Goal: Task Accomplishment & Management: Manage account settings

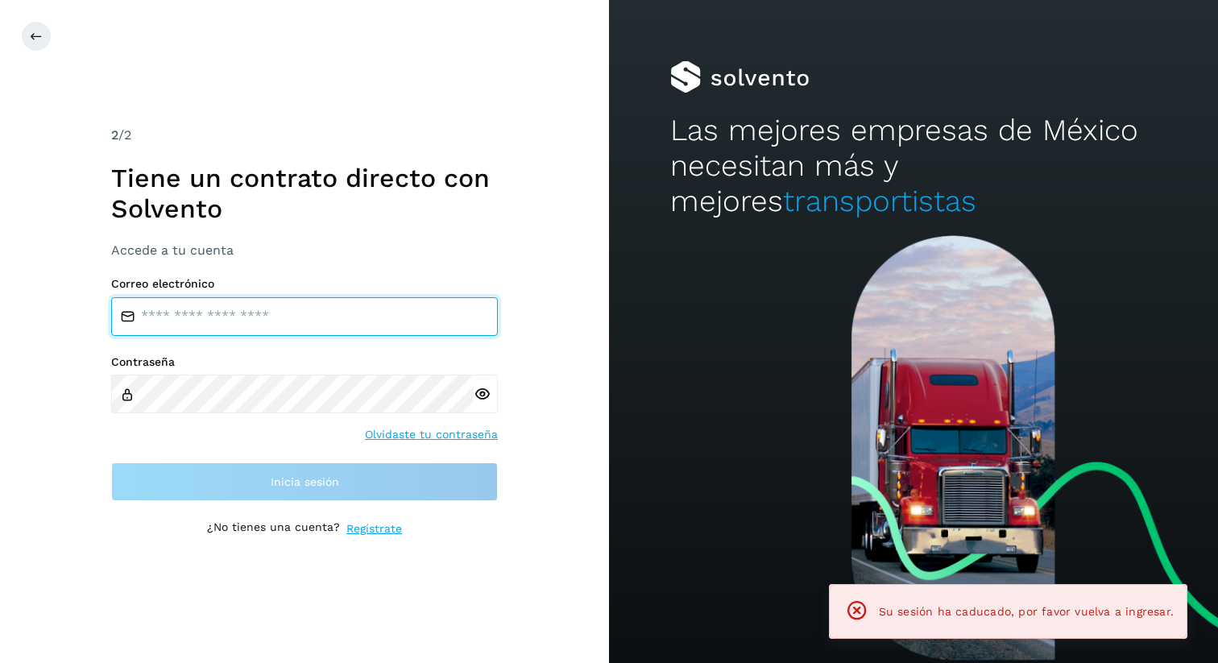
click at [234, 322] on input "email" at bounding box center [304, 316] width 387 height 39
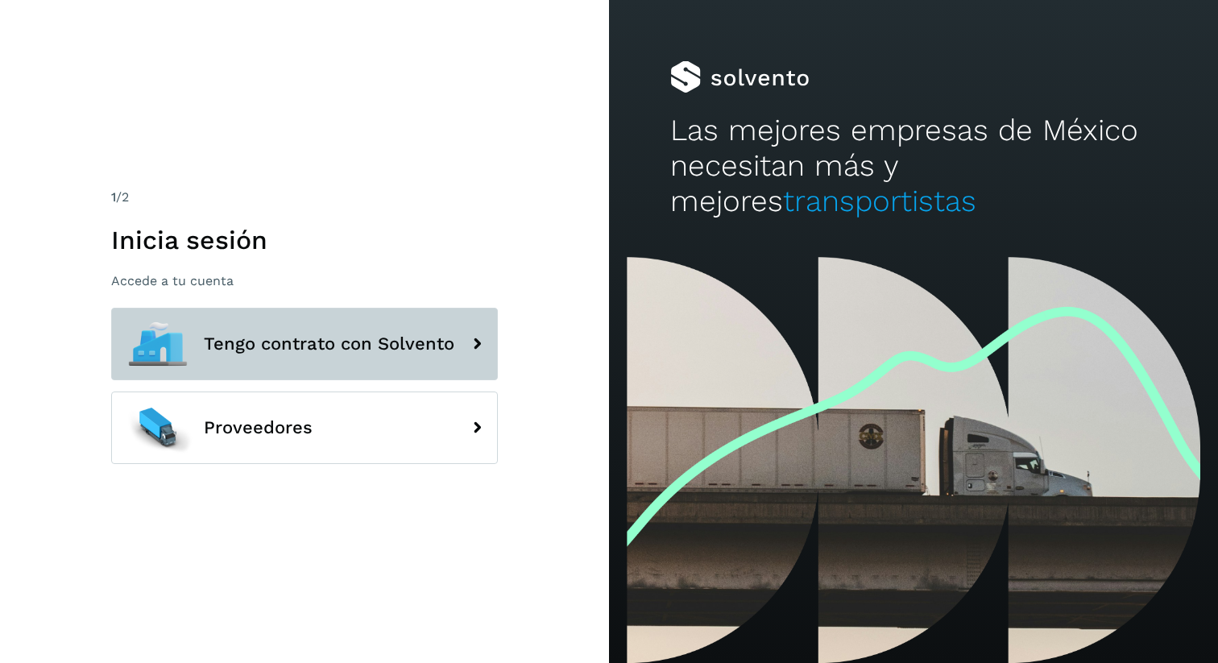
click at [274, 344] on span "Tengo contrato con Solvento" at bounding box center [329, 343] width 250 height 19
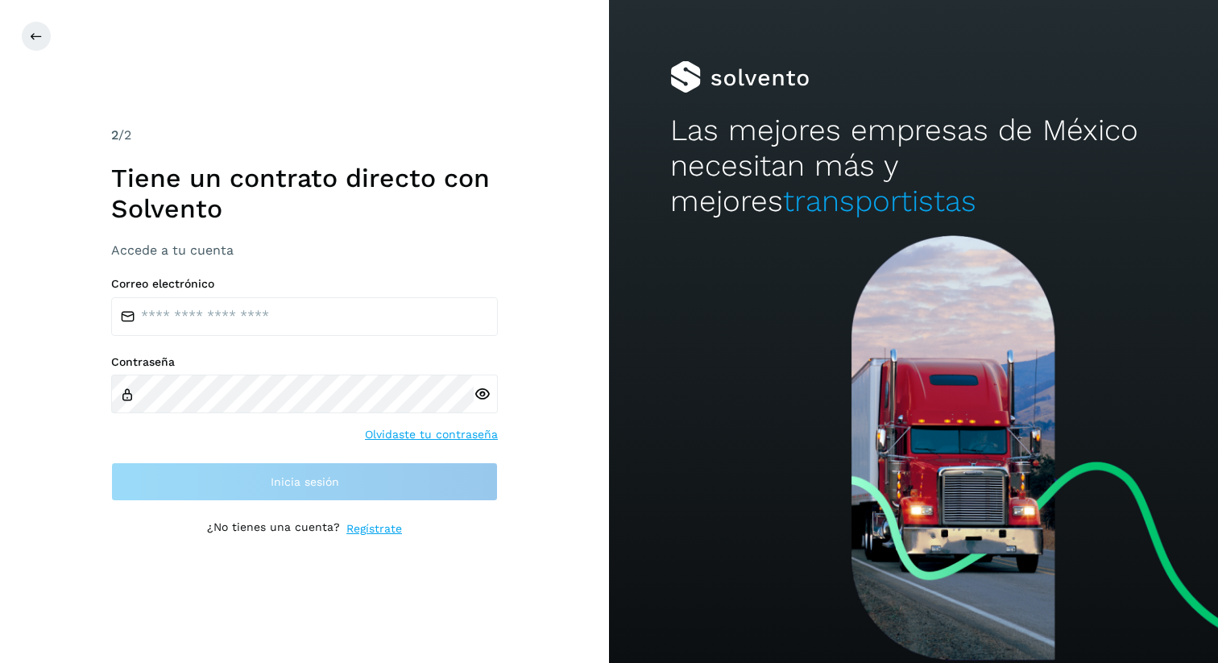
click at [386, 529] on link "Regístrate" at bounding box center [374, 528] width 56 height 17
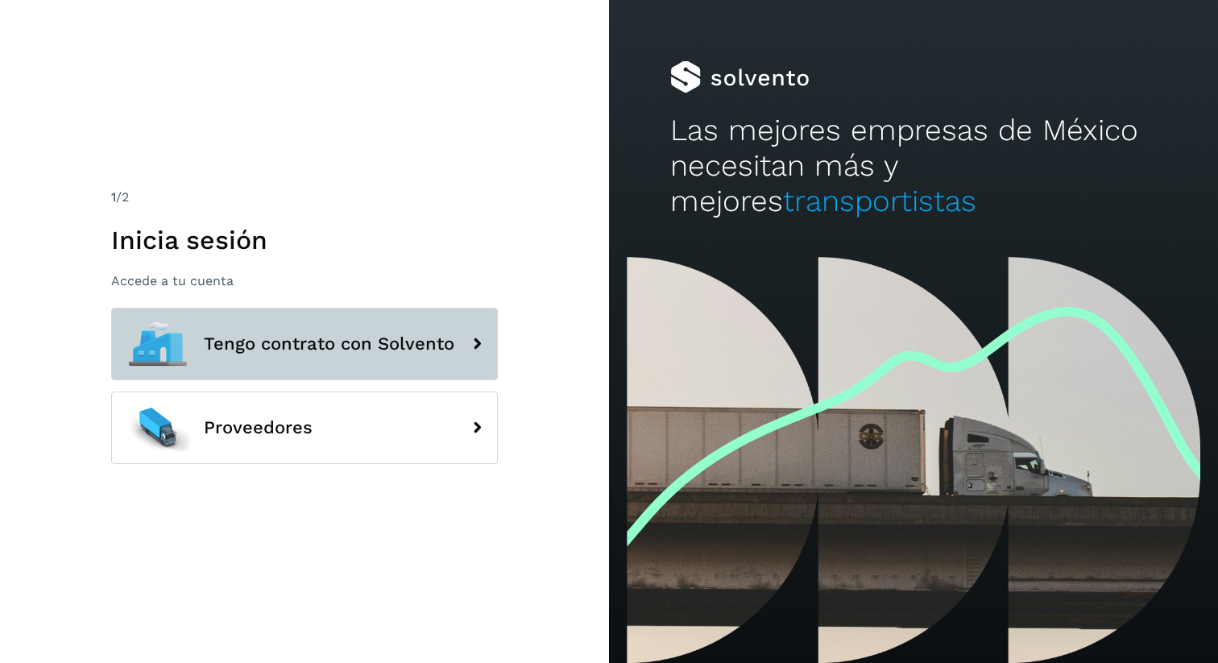
click at [261, 367] on button "Tengo contrato con Solvento" at bounding box center [304, 344] width 387 height 72
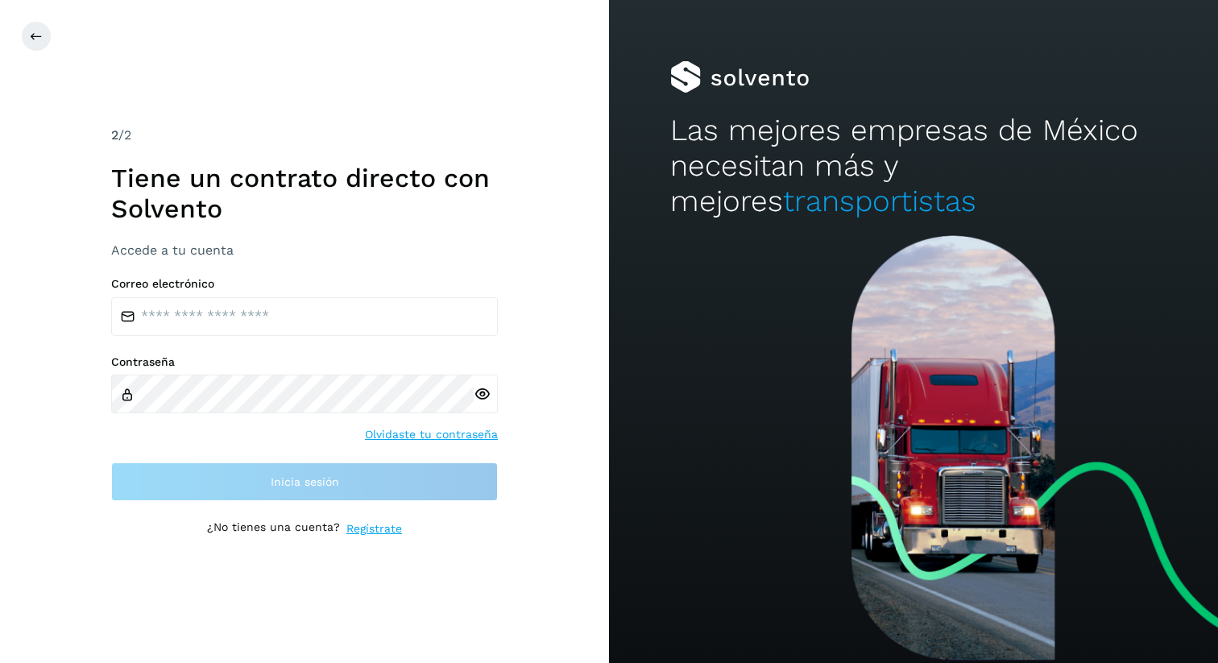
click at [374, 529] on link "Regístrate" at bounding box center [374, 528] width 56 height 17
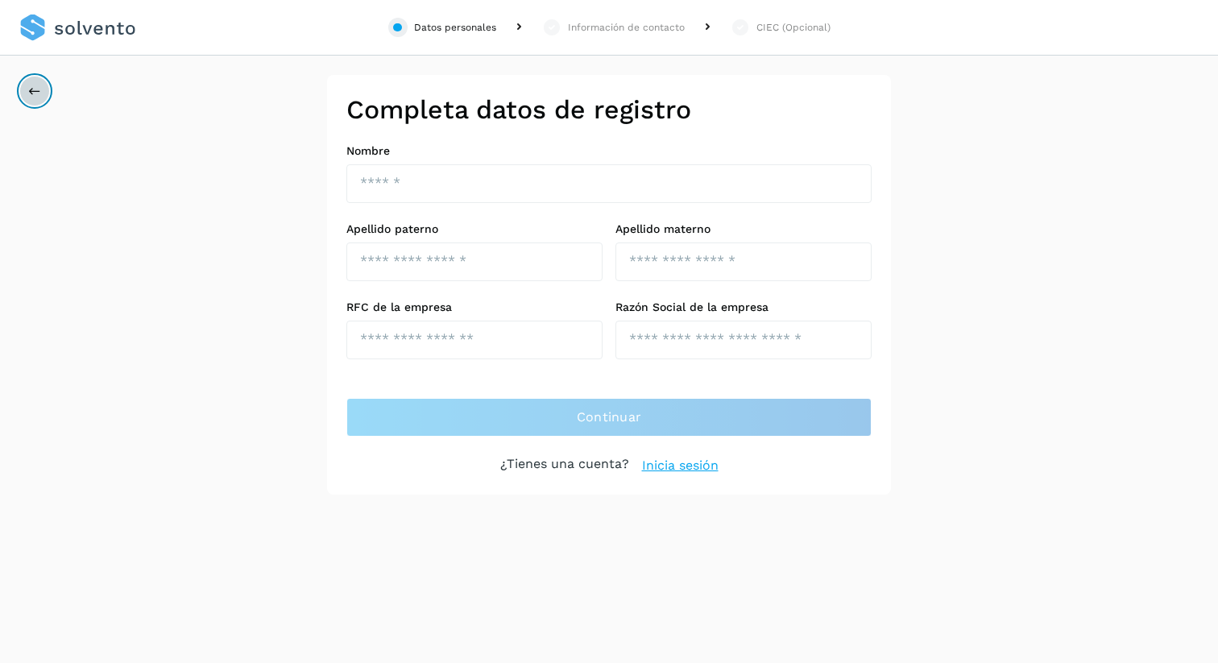
click at [35, 81] on button at bounding box center [34, 91] width 31 height 31
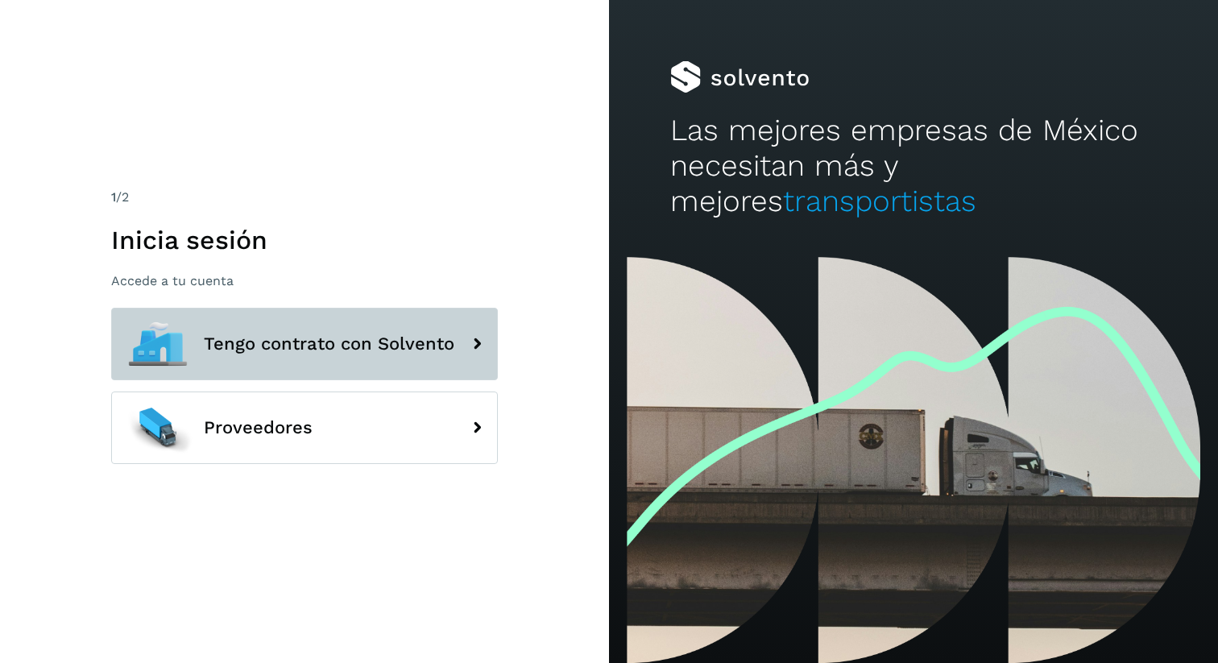
click at [231, 346] on span "Tengo contrato con Solvento" at bounding box center [329, 343] width 250 height 19
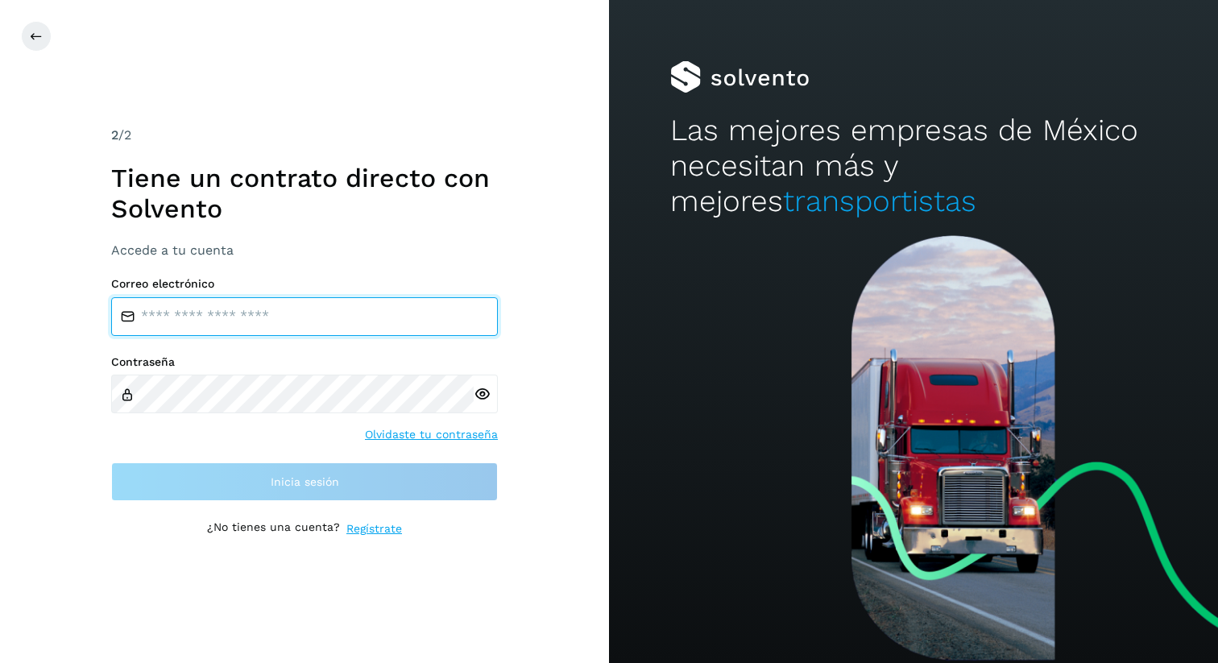
click at [320, 316] on input "email" at bounding box center [304, 316] width 387 height 39
type input "**********"
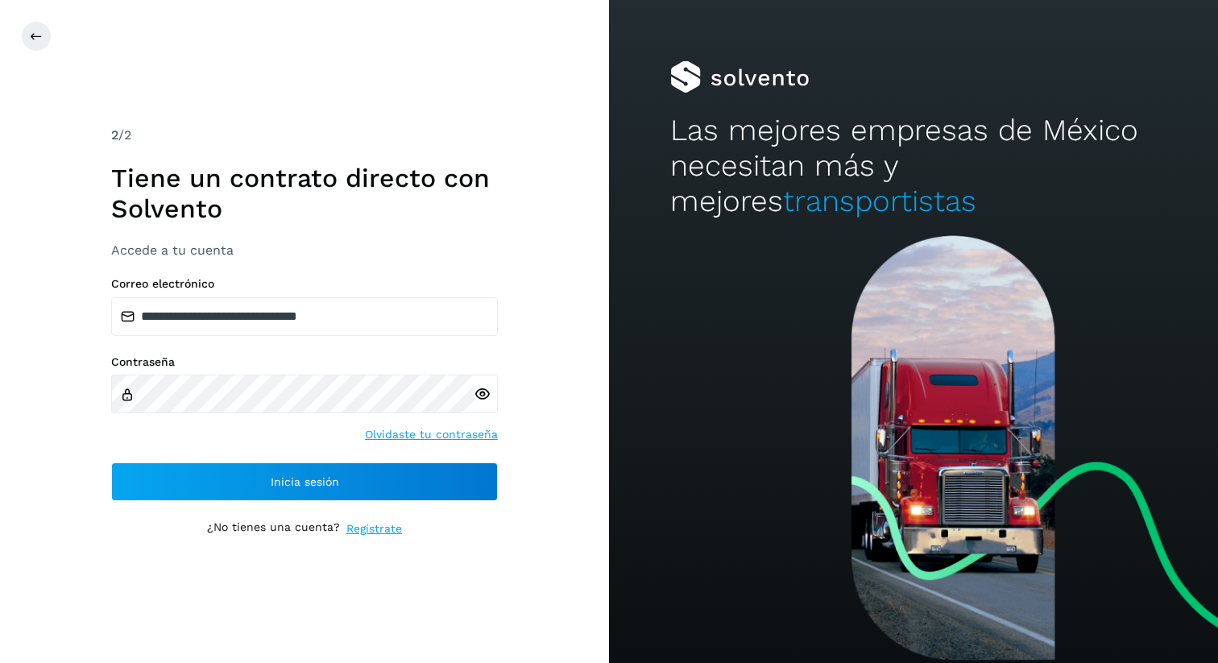
click at [486, 389] on icon at bounding box center [481, 394] width 17 height 17
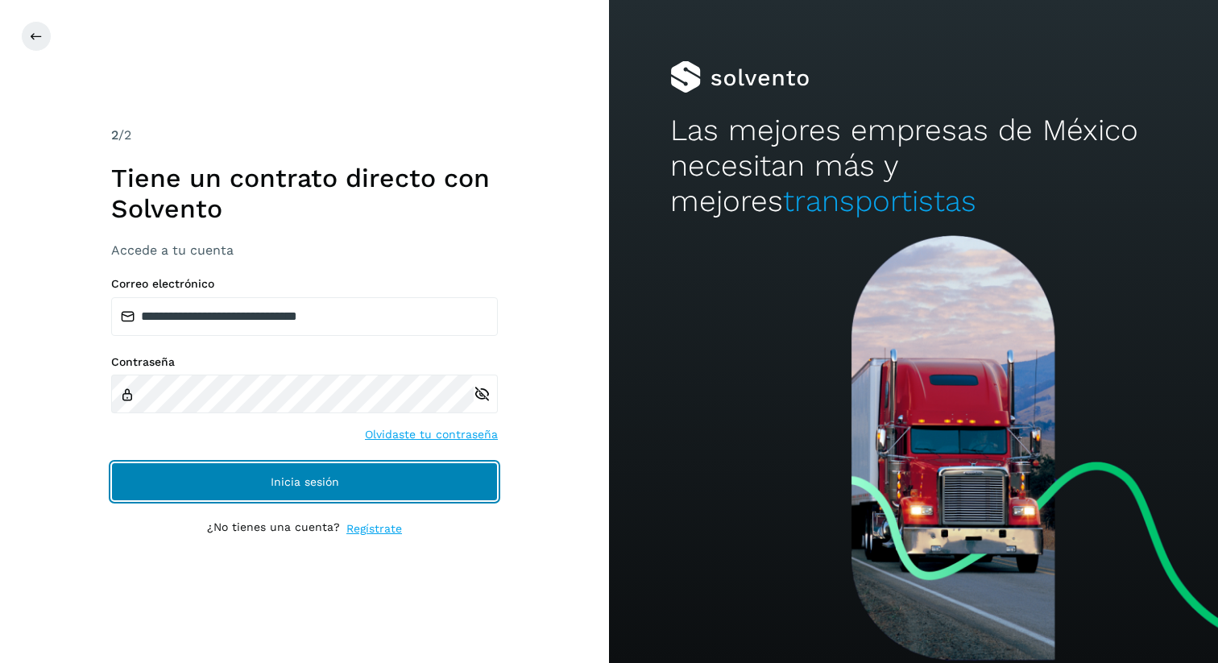
click at [184, 466] on button "Inicia sesión" at bounding box center [304, 481] width 387 height 39
